Goal: Transaction & Acquisition: Book appointment/travel/reservation

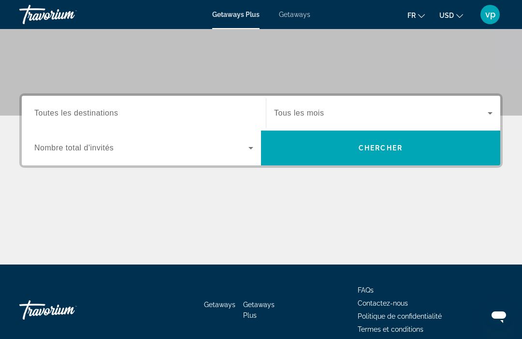
click at [146, 114] on input "Destination Toutes les destinations" at bounding box center [143, 114] width 219 height 12
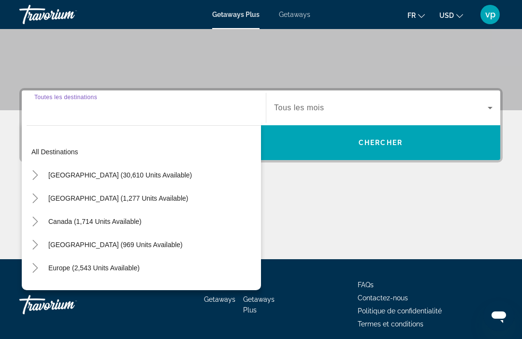
scroll to position [186, 0]
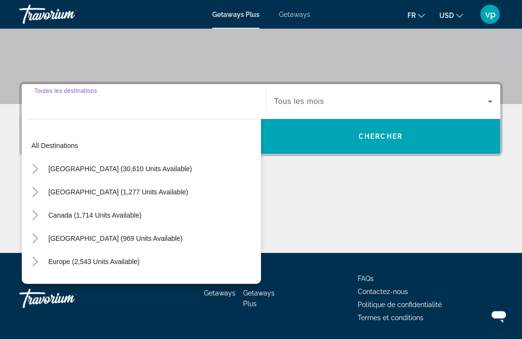
click at [34, 170] on icon "Toggle United States (30,610 units available)" at bounding box center [35, 169] width 10 height 10
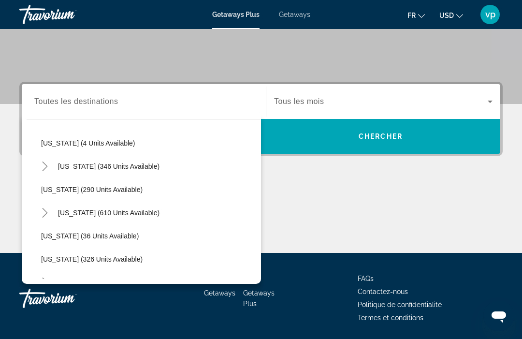
scroll to position [306, 0]
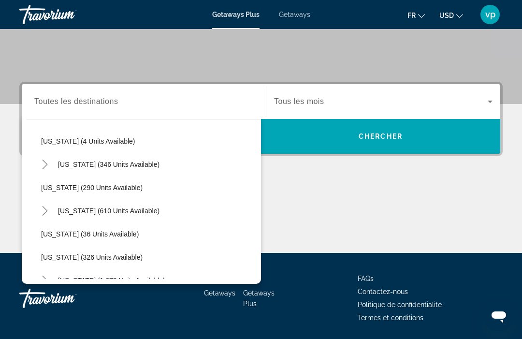
click at [131, 216] on span "Search widget" at bounding box center [108, 210] width 111 height 23
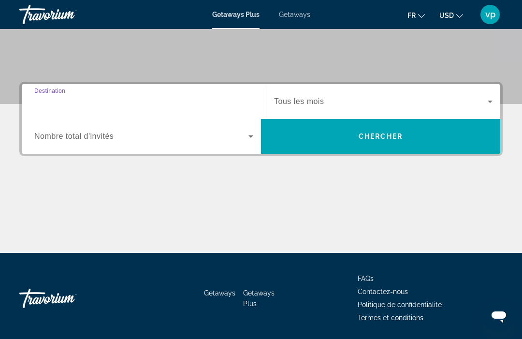
type input "**********"
click at [115, 106] on input "**********" at bounding box center [143, 102] width 219 height 12
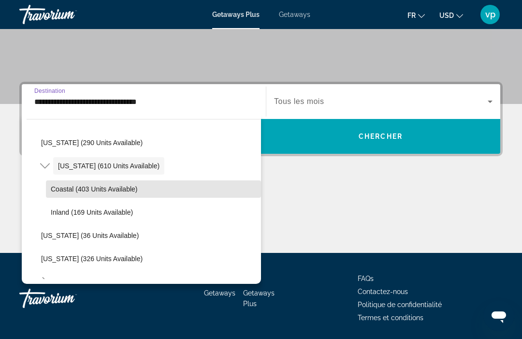
scroll to position [351, 0]
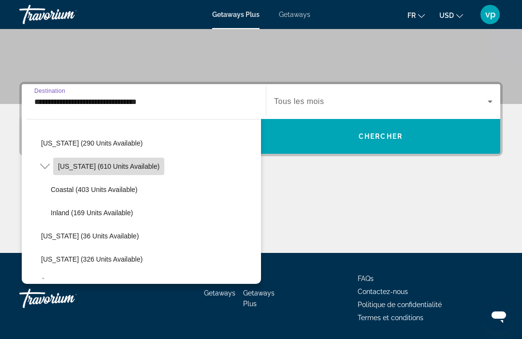
click at [160, 168] on span "Massachusetts (610 units available)" at bounding box center [109, 167] width 102 height 8
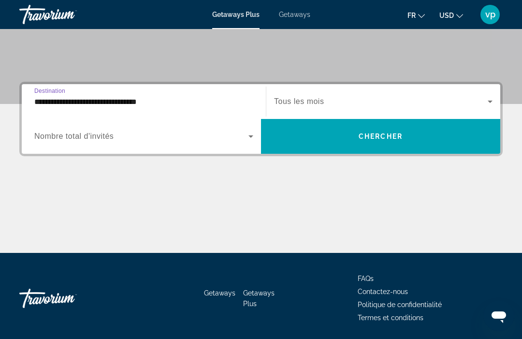
click at [376, 105] on span "Search widget" at bounding box center [381, 102] width 214 height 12
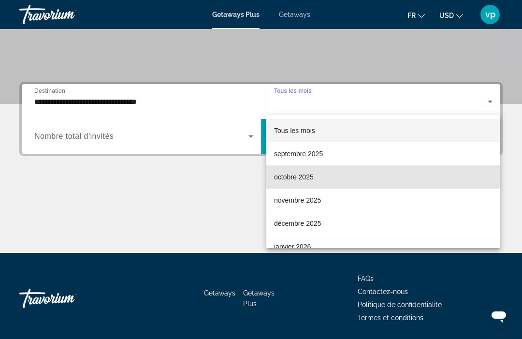
click at [311, 178] on span "octobre 2025" at bounding box center [294, 177] width 40 height 12
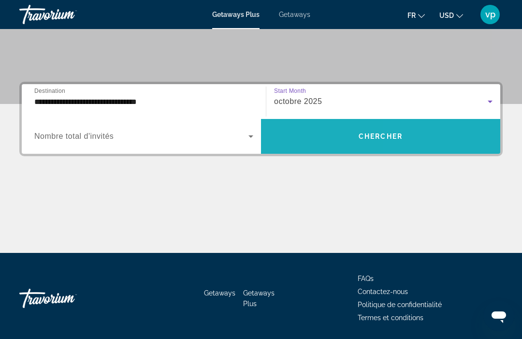
click at [415, 136] on span "Search widget" at bounding box center [380, 136] width 239 height 23
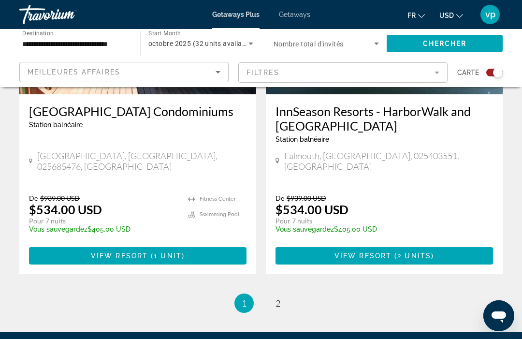
scroll to position [2195, 0]
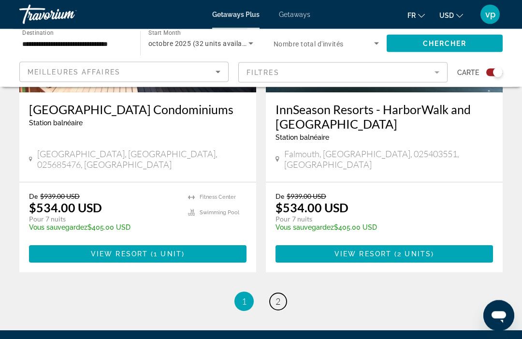
click at [277, 297] on span "2" at bounding box center [278, 302] width 5 height 11
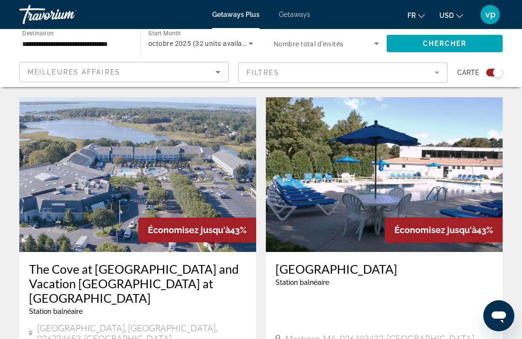
scroll to position [323, 0]
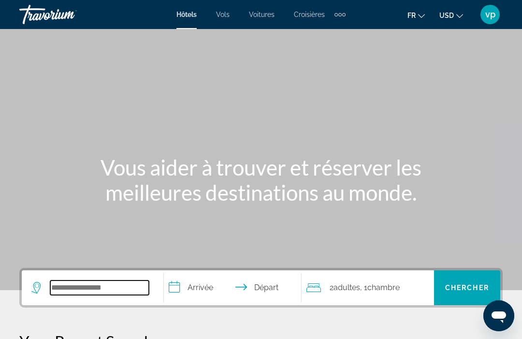
click at [127, 283] on input "Search widget" at bounding box center [99, 288] width 99 height 15
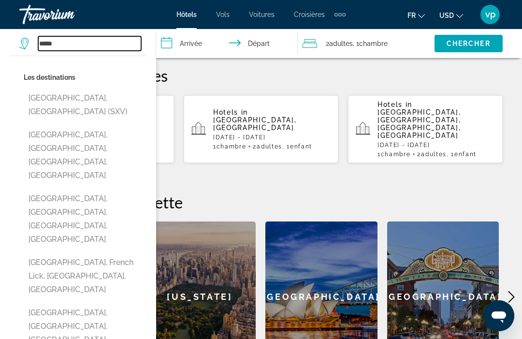
scroll to position [266, 0]
click at [105, 126] on button "[GEOGRAPHIC_DATA], [GEOGRAPHIC_DATA], [GEOGRAPHIC_DATA], [GEOGRAPHIC_DATA]" at bounding box center [85, 155] width 123 height 59
type input "**********"
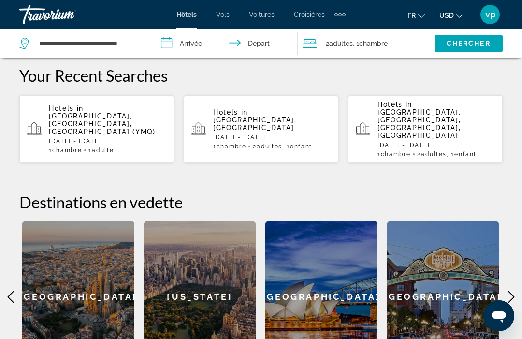
click at [198, 46] on input "**********" at bounding box center [229, 45] width 146 height 32
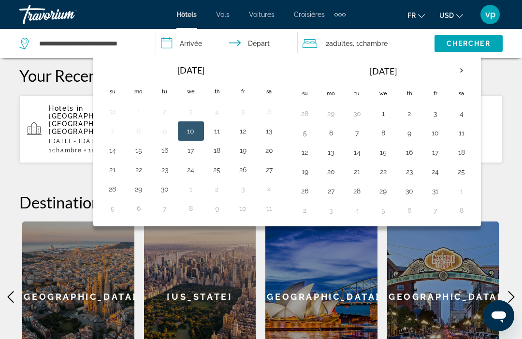
click at [380, 196] on button "29" at bounding box center [383, 191] width 15 height 14
click at [263, 46] on input "**********" at bounding box center [229, 45] width 146 height 32
click at [301, 216] on button "2" at bounding box center [304, 211] width 15 height 14
type input "**********"
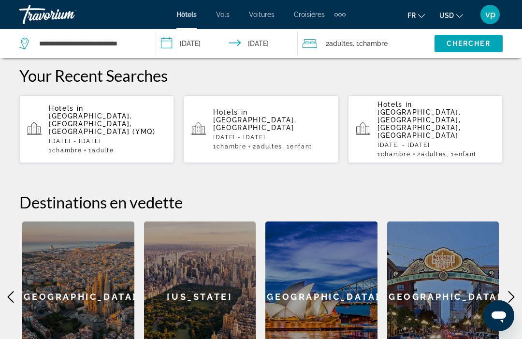
click at [464, 46] on span "Chercher" at bounding box center [469, 44] width 44 height 8
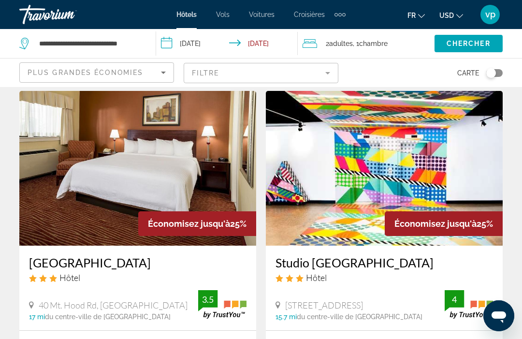
scroll to position [388, 0]
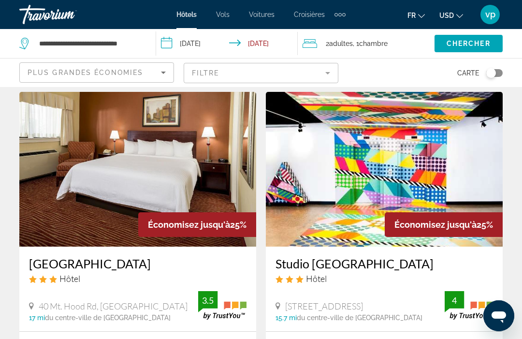
click at [485, 76] on button "Toggle map" at bounding box center [491, 73] width 24 height 9
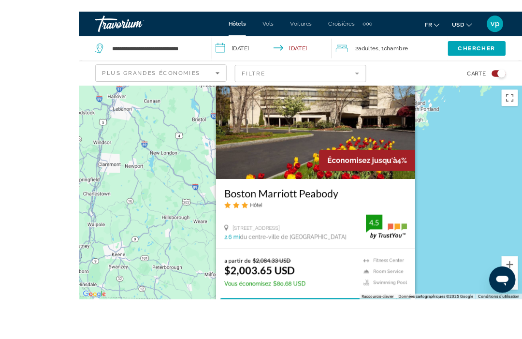
scroll to position [10, 0]
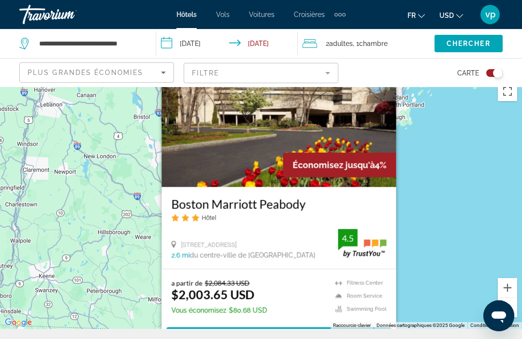
click at [496, 22] on div "vp" at bounding box center [490, 14] width 19 height 19
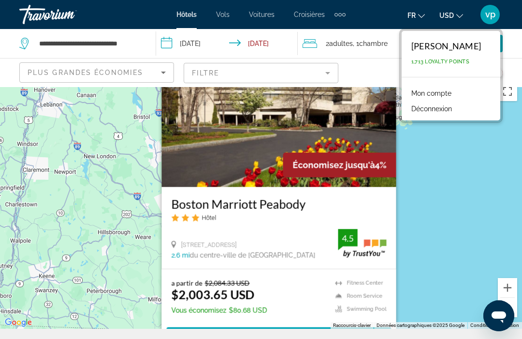
click at [491, 24] on div "vp" at bounding box center [490, 14] width 19 height 19
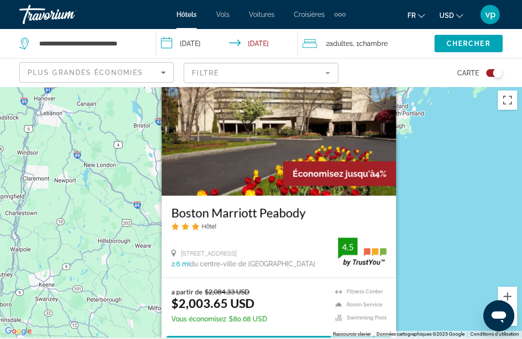
scroll to position [0, 0]
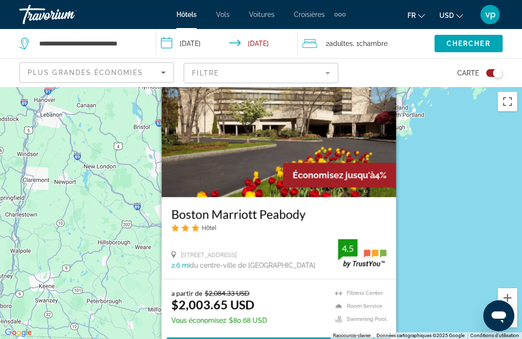
click at [496, 75] on div "Toggle map" at bounding box center [498, 73] width 10 height 10
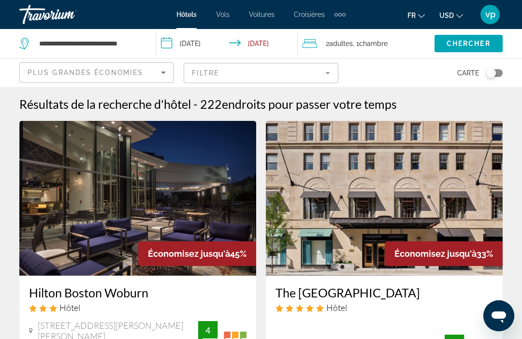
click at [495, 72] on div "Toggle map" at bounding box center [492, 73] width 10 height 10
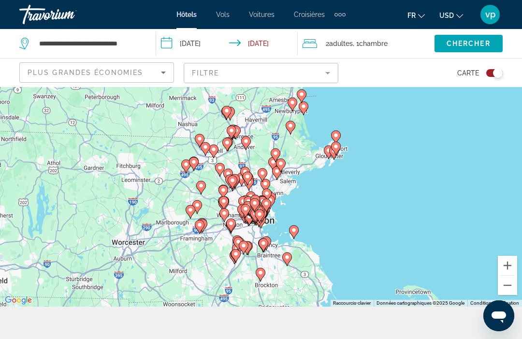
click at [514, 275] on button "Zoom avant" at bounding box center [507, 265] width 19 height 19
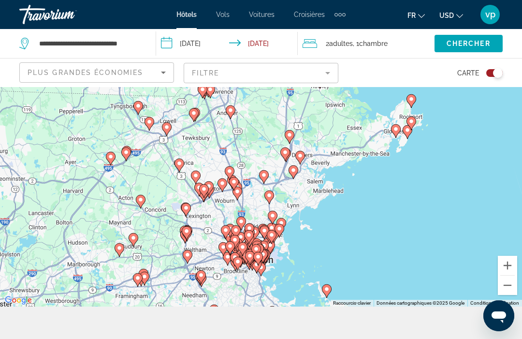
click at [510, 275] on button "Zoom avant" at bounding box center [507, 265] width 19 height 19
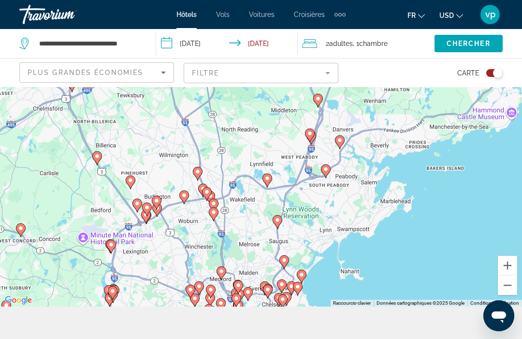
click at [515, 275] on button "Zoom avant" at bounding box center [507, 265] width 19 height 19
